Goal: Task Accomplishment & Management: Manage account settings

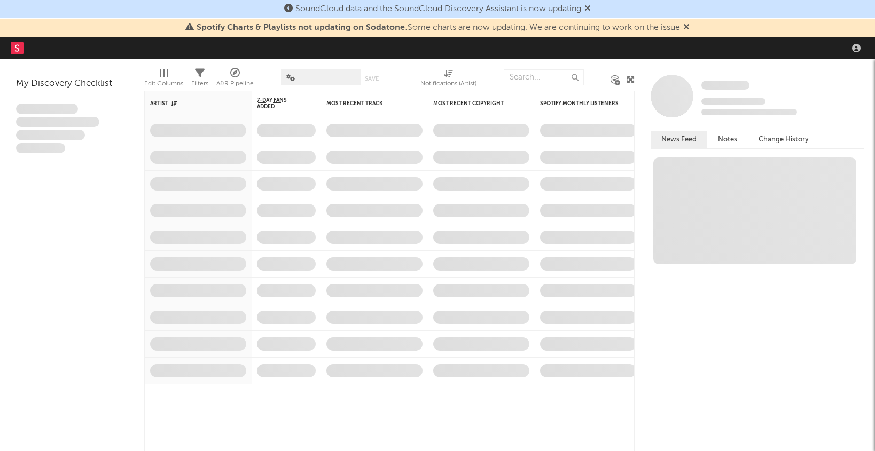
select select "recorded_music"
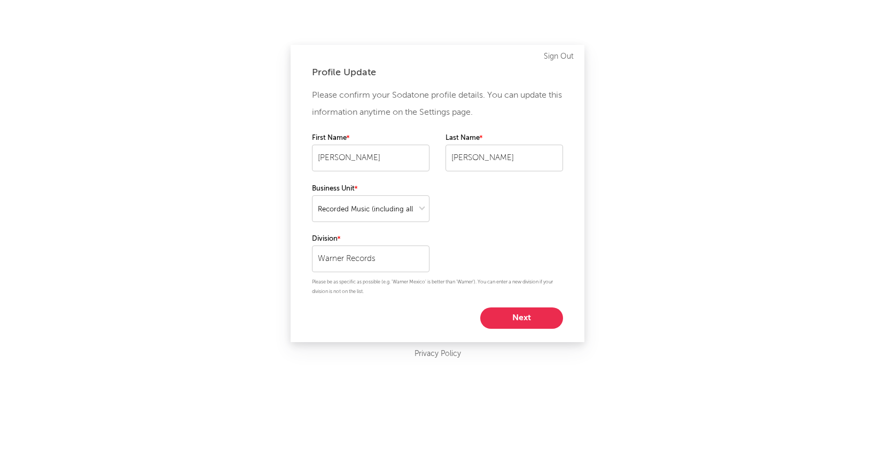
click at [534, 310] on button "Next" at bounding box center [521, 318] width 83 height 21
select select "exec"
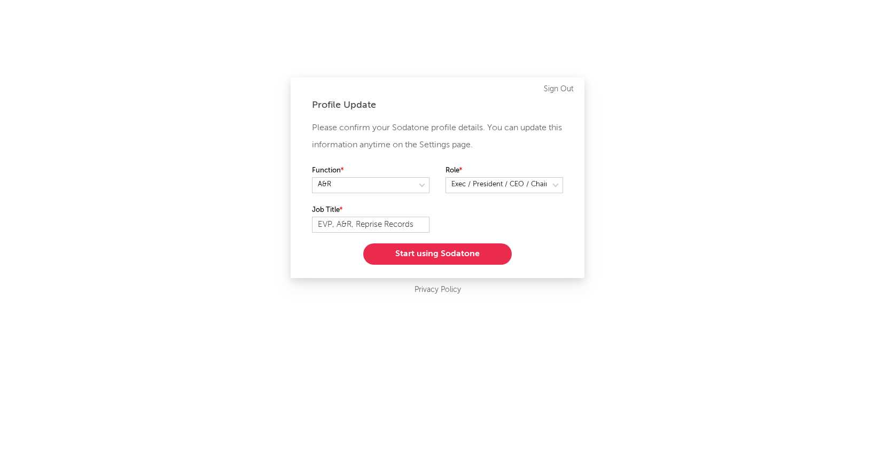
click at [474, 257] on button "Start using Sodatone" at bounding box center [437, 254] width 148 height 21
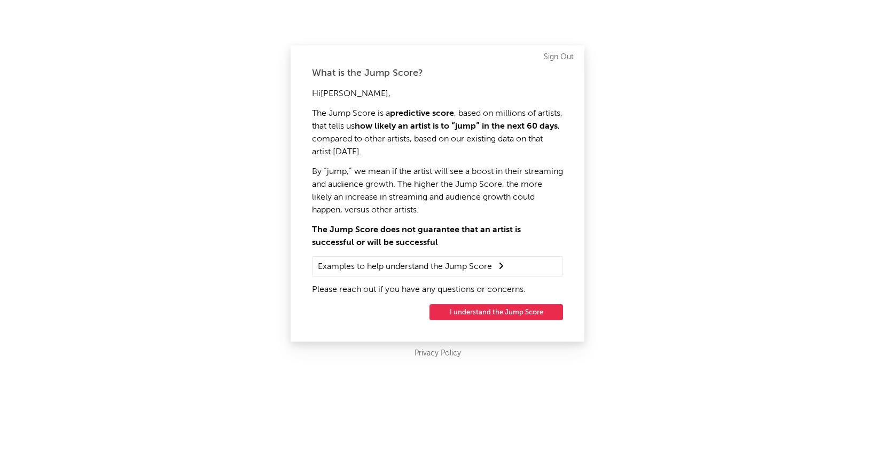
click at [494, 311] on button "I understand the Jump Score" at bounding box center [496, 312] width 134 height 16
